Goal: Task Accomplishment & Management: Complete application form

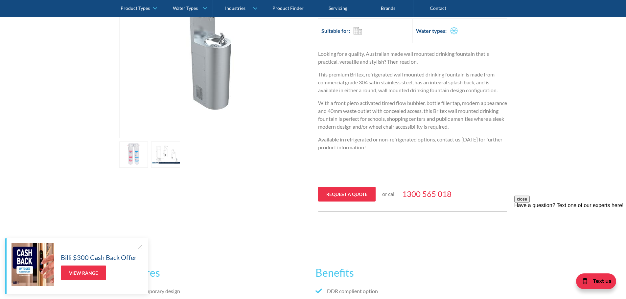
scroll to position [197, 0]
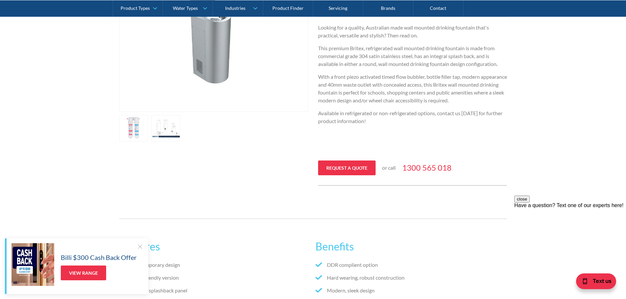
click at [166, 125] on link "open lightbox" at bounding box center [165, 128] width 29 height 26
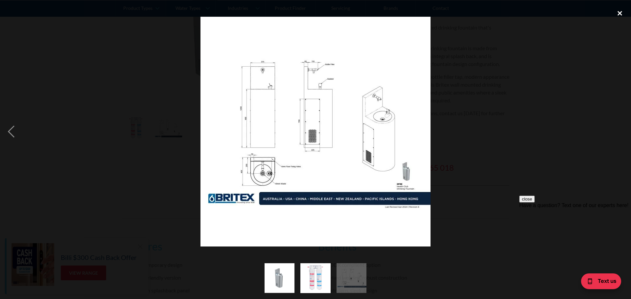
click at [621, 12] on div "close lightbox" at bounding box center [619, 13] width 22 height 14
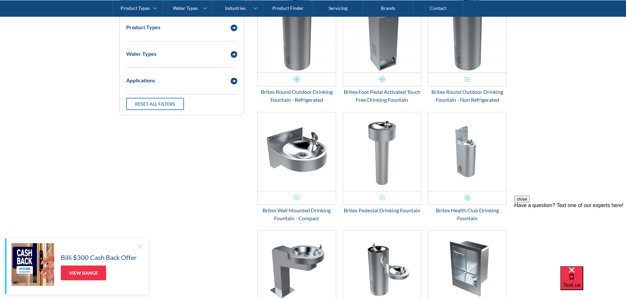
scroll to position [821, 0]
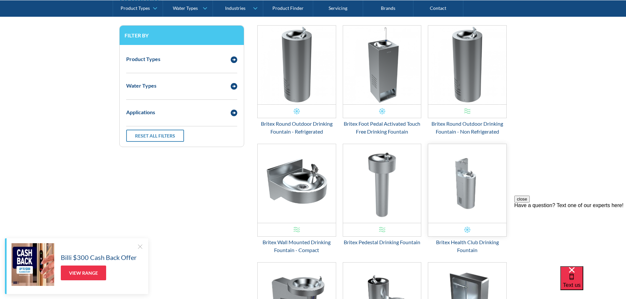
click at [465, 184] on img "Email Form 3" at bounding box center [467, 183] width 78 height 79
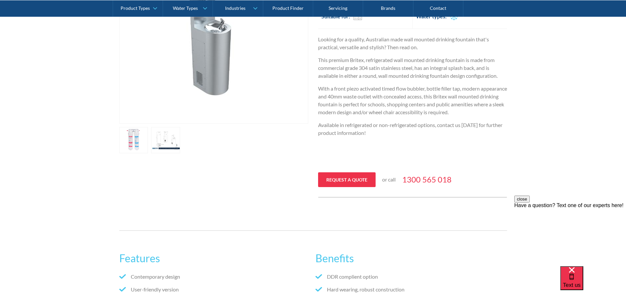
scroll to position [197, 0]
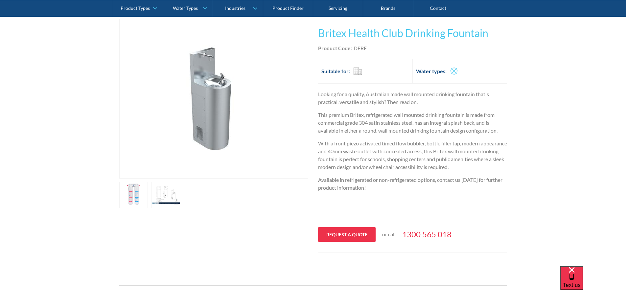
scroll to position [131, 0]
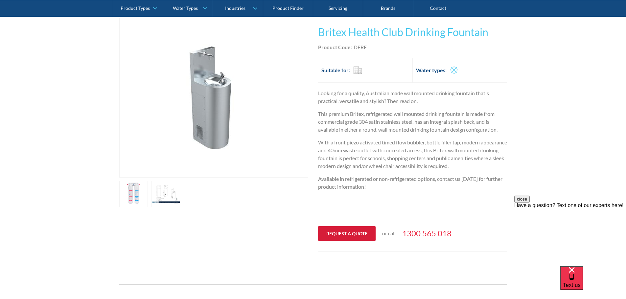
click at [350, 233] on link "Request a quote" at bounding box center [346, 233] width 57 height 15
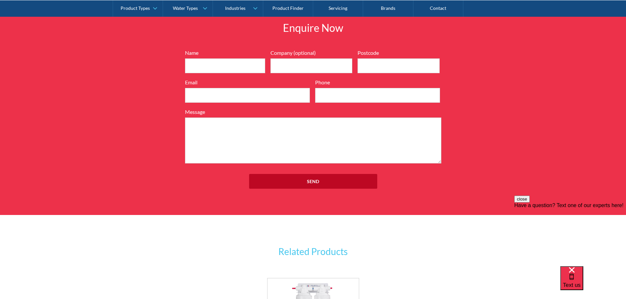
scroll to position [770, 0]
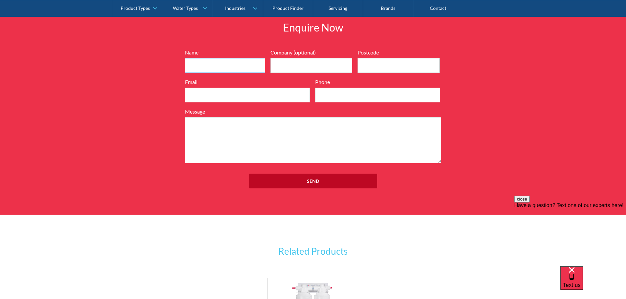
click at [193, 65] on input "Name" at bounding box center [225, 65] width 80 height 15
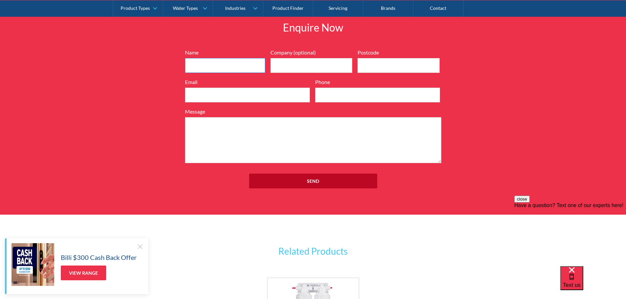
type input "Travis Haeft"
type input "5352"
type input "travis.haeft@dorrienestate.com.au"
type input "0474516846"
click at [204, 122] on textarea "Message" at bounding box center [313, 140] width 256 height 46
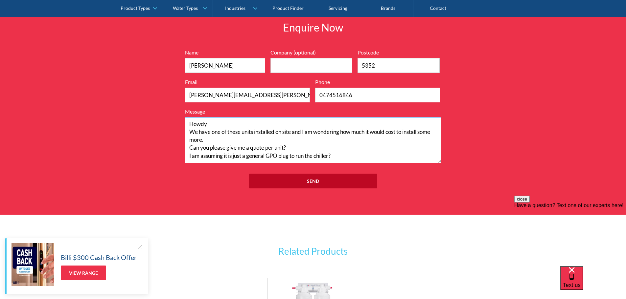
click at [266, 156] on textarea "Howdy We have one of these units installed on site and I am wondering how much …" at bounding box center [313, 140] width 256 height 46
click at [353, 156] on textarea "Howdy We have one of these units installed on site and I am wondering how much …" at bounding box center [313, 140] width 256 height 46
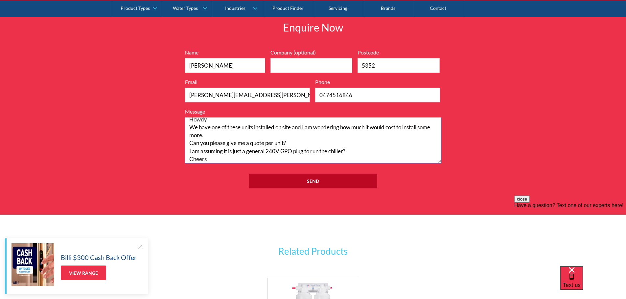
scroll to position [13, 0]
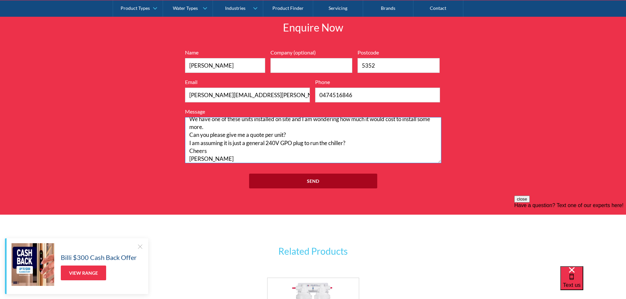
type textarea "Howdy We have one of these units installed on site and I am wondering how much …"
click at [298, 181] on input "Send" at bounding box center [313, 181] width 128 height 15
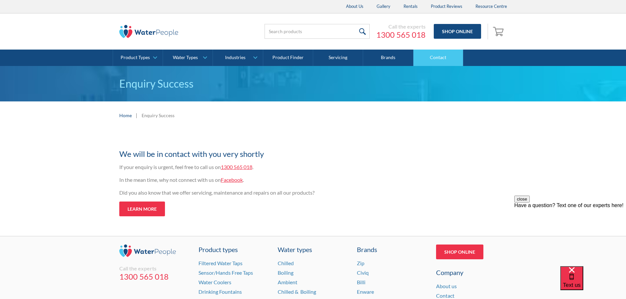
click at [443, 54] on link "Contact" at bounding box center [438, 58] width 50 height 16
